Goal: Find specific page/section: Find specific page/section

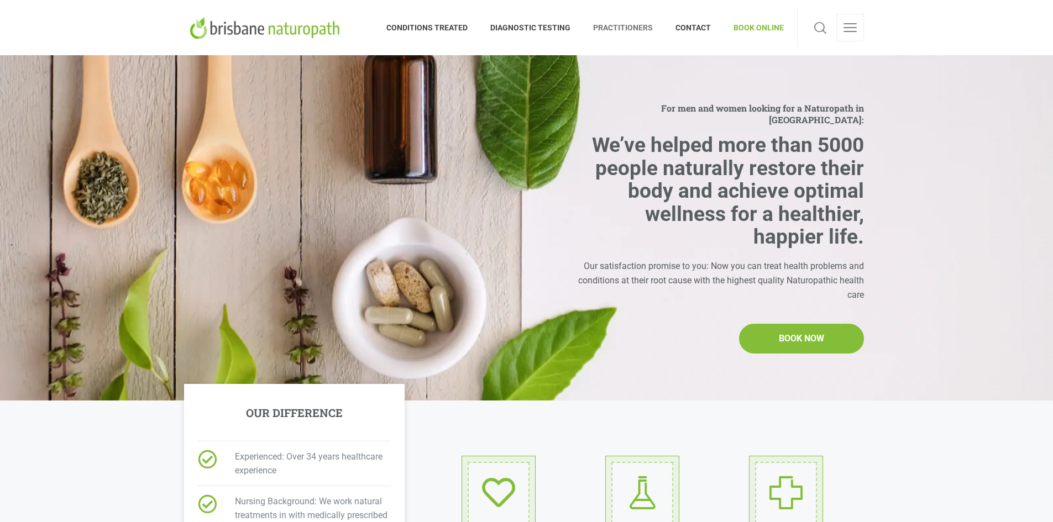
click at [619, 25] on span "PRACTITIONERS" at bounding box center [623, 28] width 82 height 18
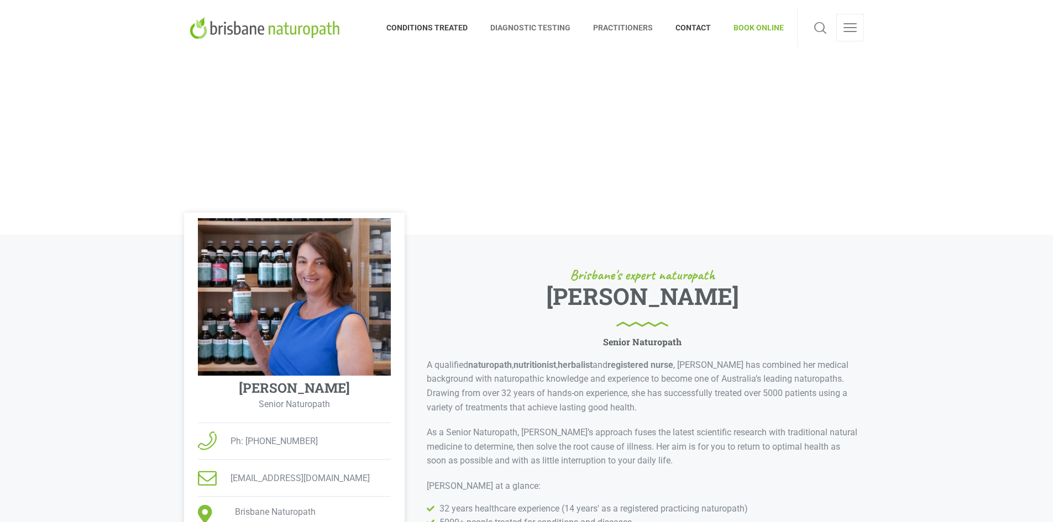
click at [558, 26] on span "DIAGNOSTIC TESTING" at bounding box center [530, 28] width 103 height 18
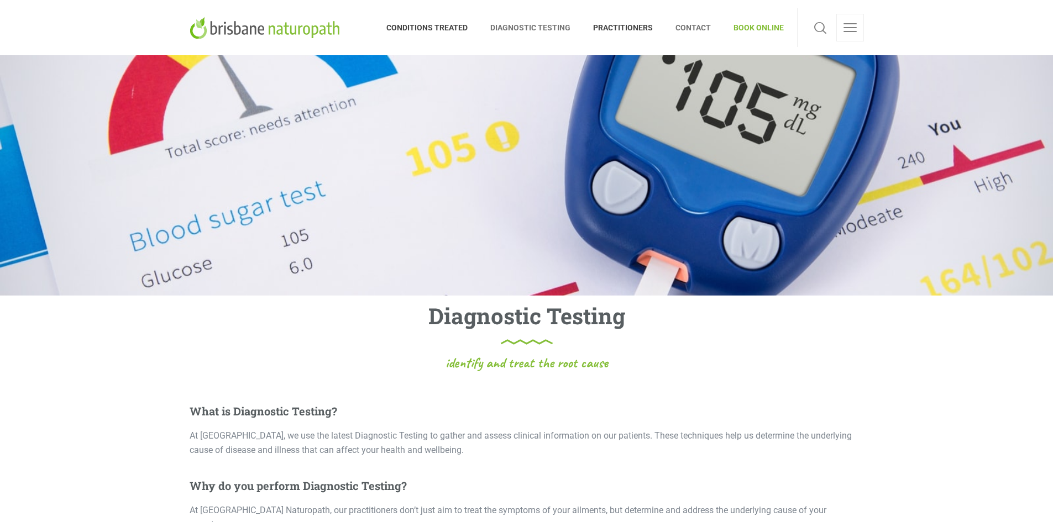
click at [699, 31] on span "CONTACT" at bounding box center [693, 28] width 58 height 18
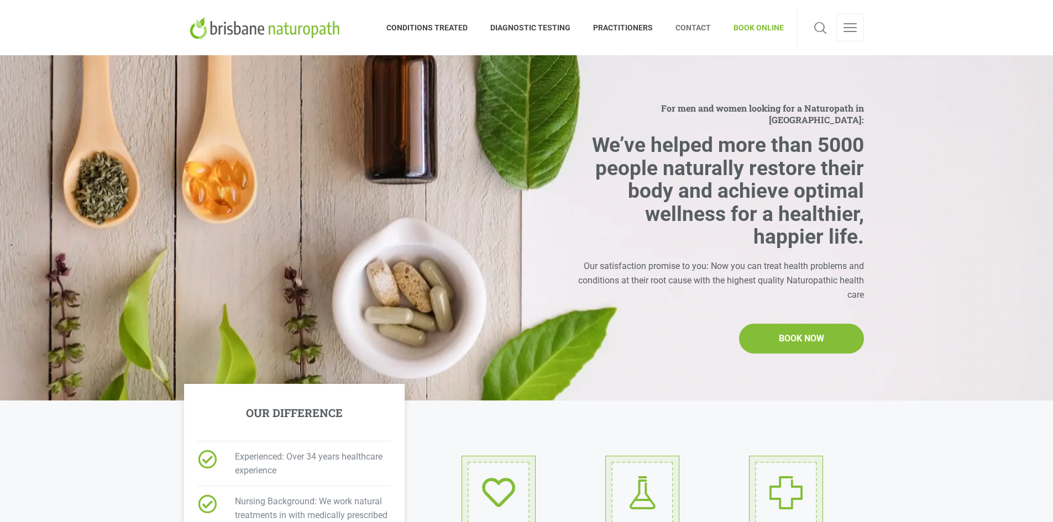
click at [699, 27] on span "CONTACT" at bounding box center [693, 28] width 58 height 18
click at [699, 25] on span "CONTACT" at bounding box center [693, 28] width 58 height 18
click at [689, 24] on span "CONTACT" at bounding box center [693, 28] width 58 height 18
click at [628, 24] on span "PRACTITIONERS" at bounding box center [623, 28] width 82 height 18
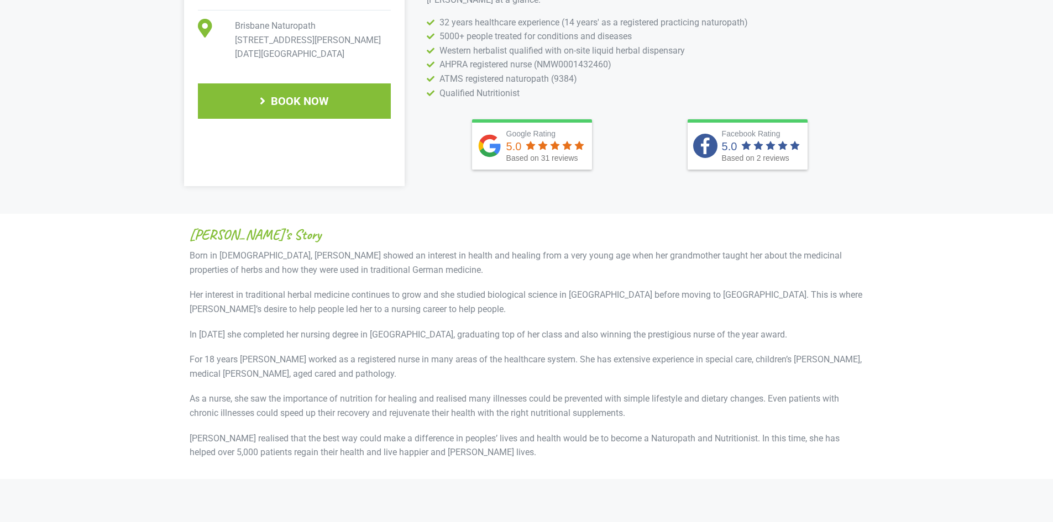
scroll to position [497, 0]
